Goal: Book appointment/travel/reservation

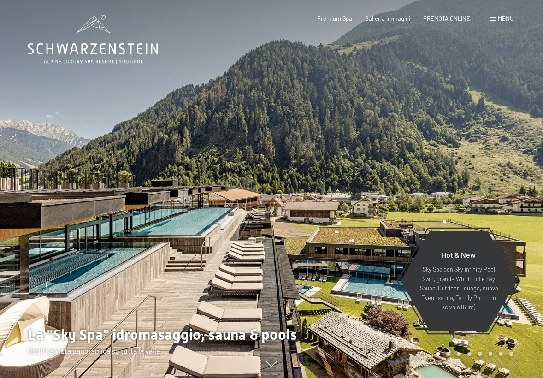
click at [505, 19] on span "Menu" at bounding box center [505, 18] width 16 height 7
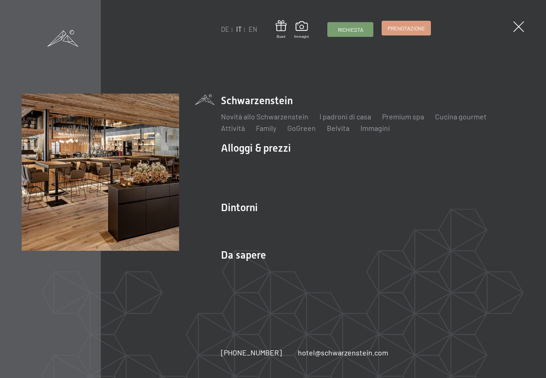
click at [411, 30] on span "Prenotazione" at bounding box center [406, 28] width 37 height 8
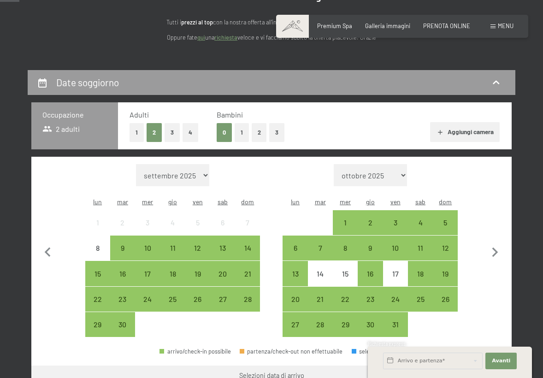
scroll to position [111, 0]
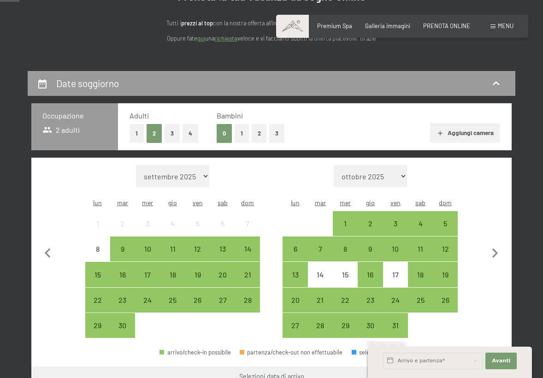
click at [170, 137] on button "3" at bounding box center [171, 133] width 15 height 19
click at [144, 245] on div "10" at bounding box center [147, 256] width 23 height 23
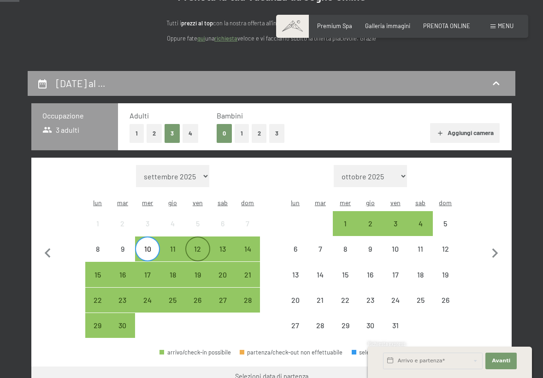
click at [199, 245] on div "12" at bounding box center [197, 256] width 23 height 23
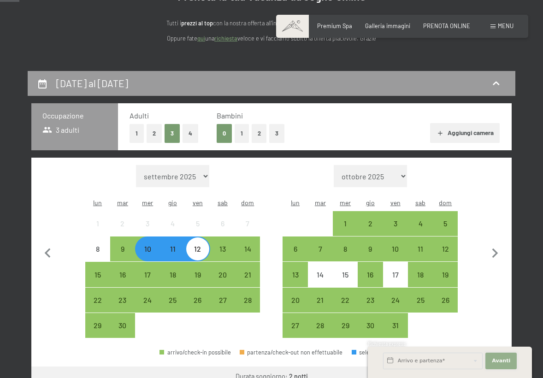
click at [505, 358] on span "Avanti" at bounding box center [500, 360] width 18 height 7
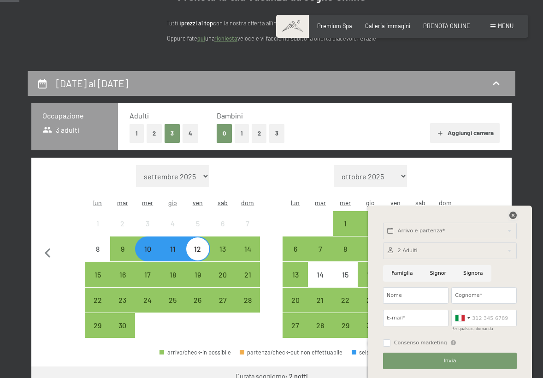
click at [512, 217] on icon at bounding box center [512, 214] width 7 height 7
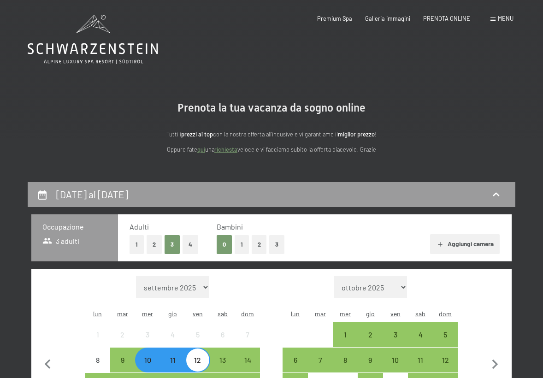
scroll to position [0, 0]
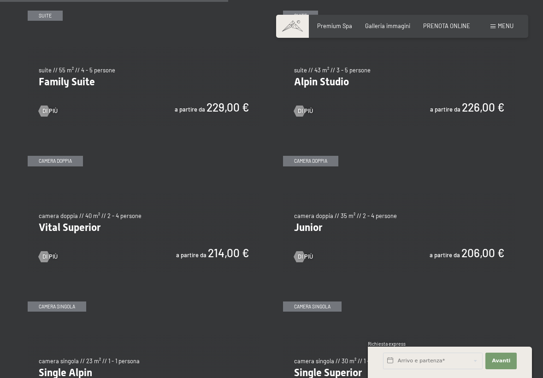
scroll to position [864, 0]
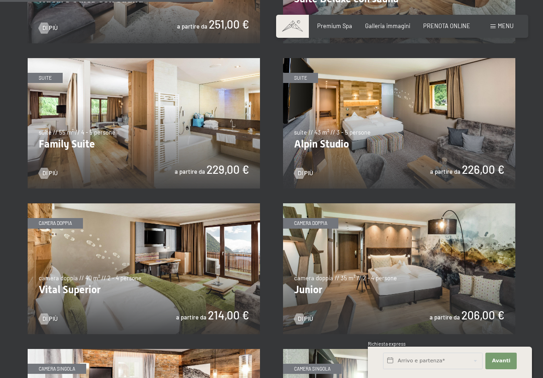
click at [56, 218] on img at bounding box center [144, 268] width 232 height 131
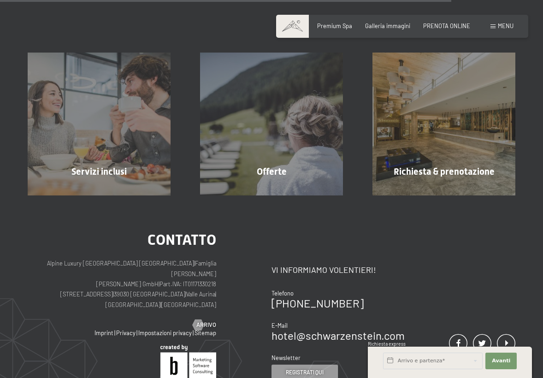
scroll to position [846, 0]
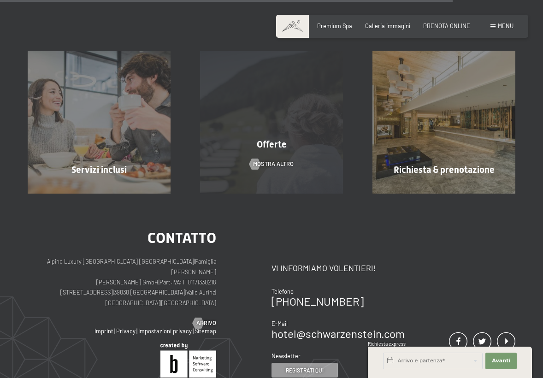
click at [275, 136] on div "Offerte mostra altro" at bounding box center [271, 122] width 172 height 143
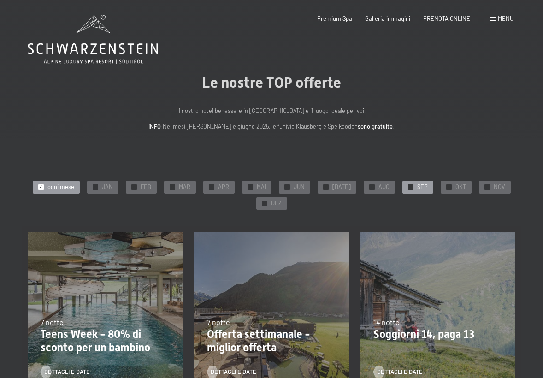
click at [419, 185] on span "SEP" at bounding box center [422, 187] width 11 height 8
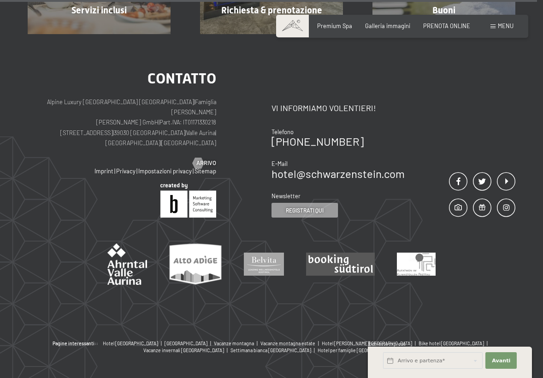
scroll to position [743, 0]
